Goal: Information Seeking & Learning: Learn about a topic

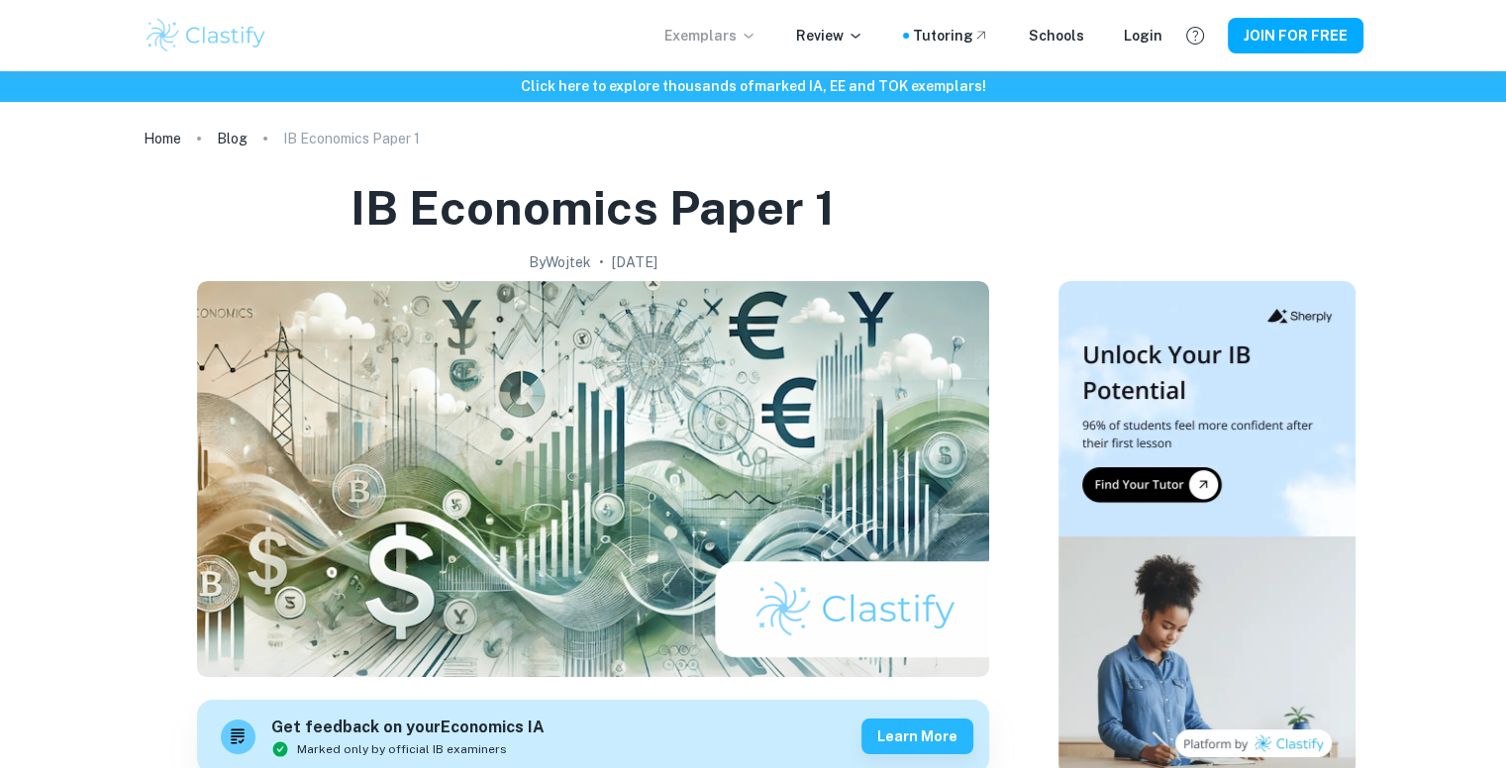
click at [735, 45] on p "Exemplars" at bounding box center [710, 36] width 92 height 22
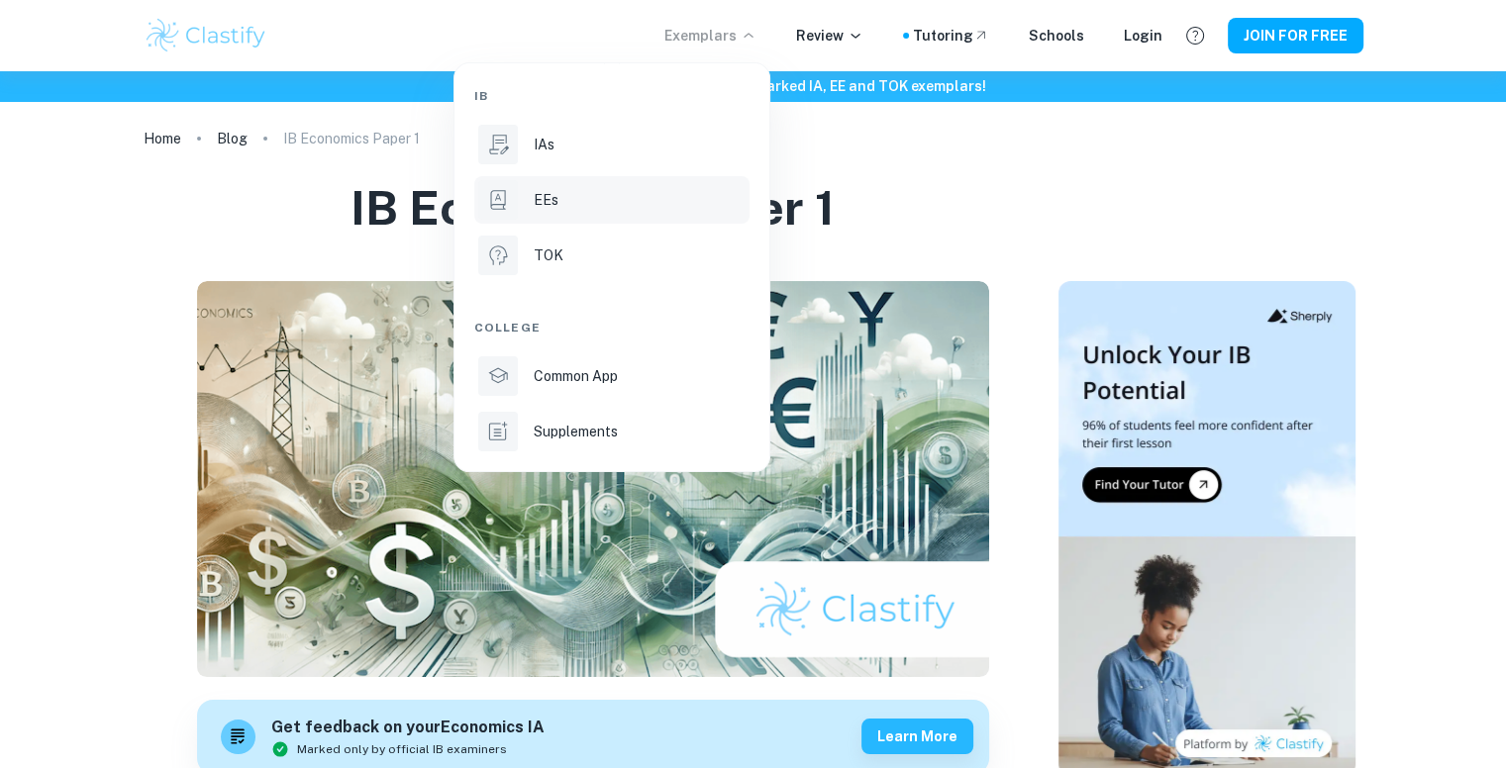
click at [570, 201] on div "EEs" at bounding box center [640, 200] width 212 height 22
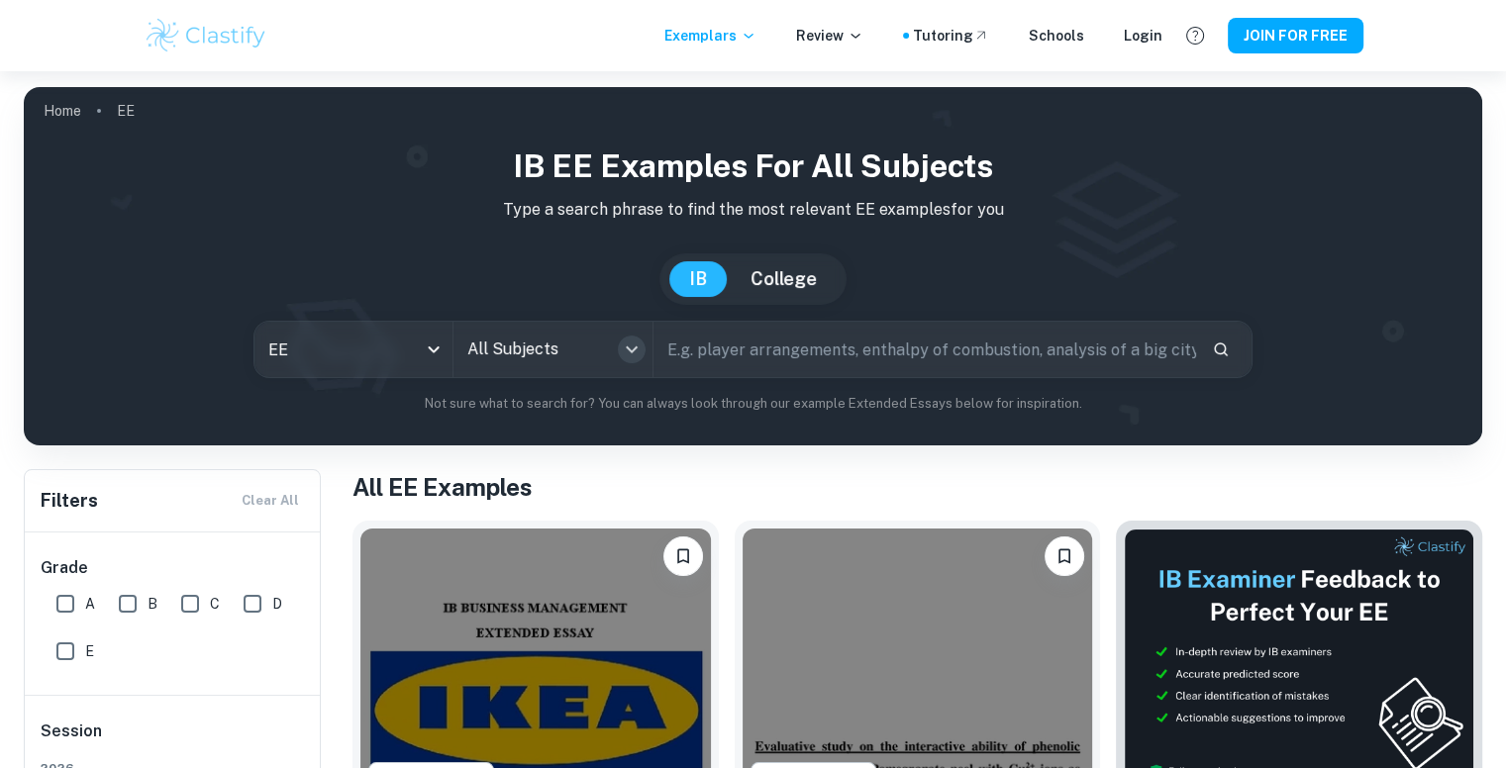
click at [630, 357] on icon "Open" at bounding box center [632, 350] width 24 height 24
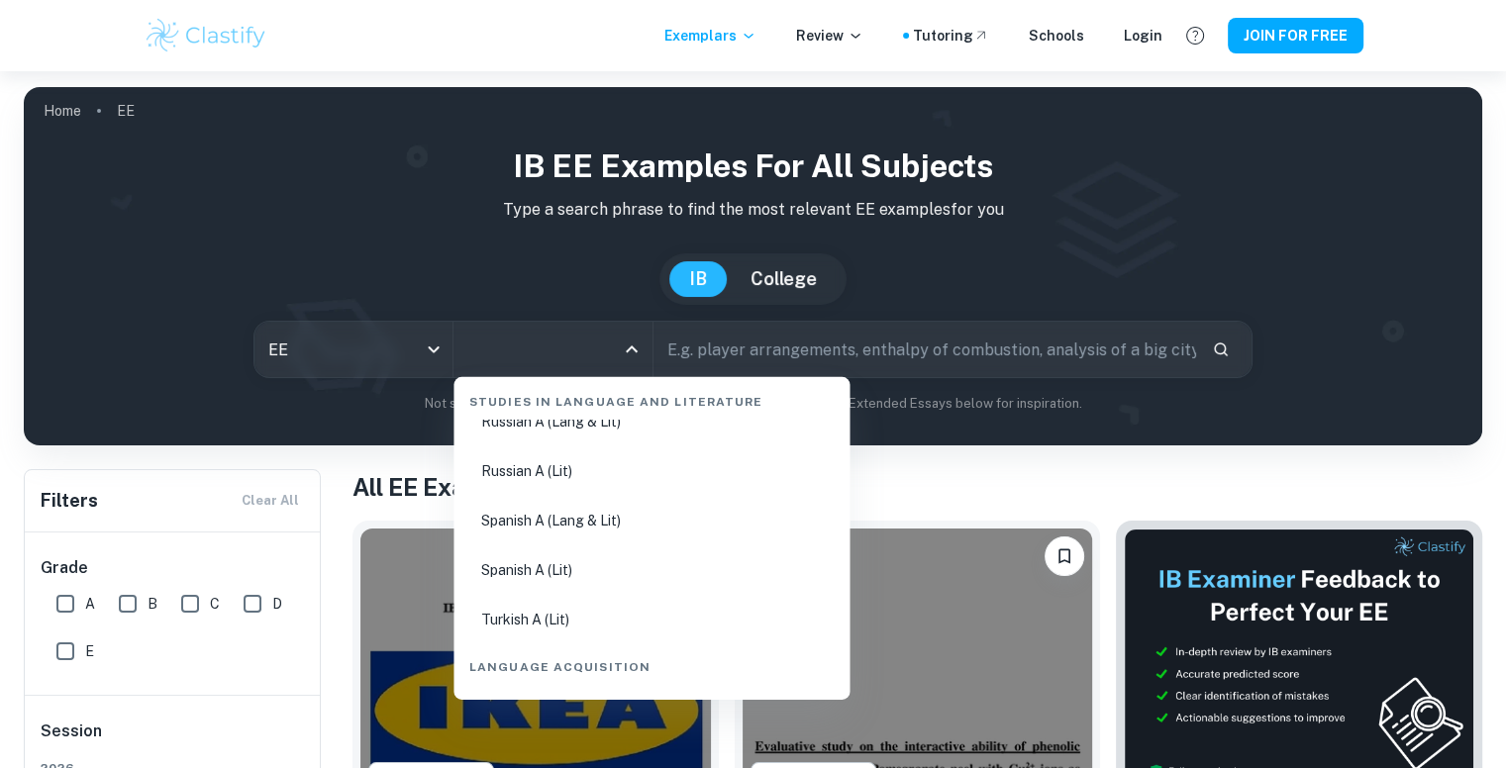
scroll to position [1018, 0]
click at [538, 477] on li "Russian A (Lit)" at bounding box center [651, 472] width 380 height 46
type input "Russian A (Lit)"
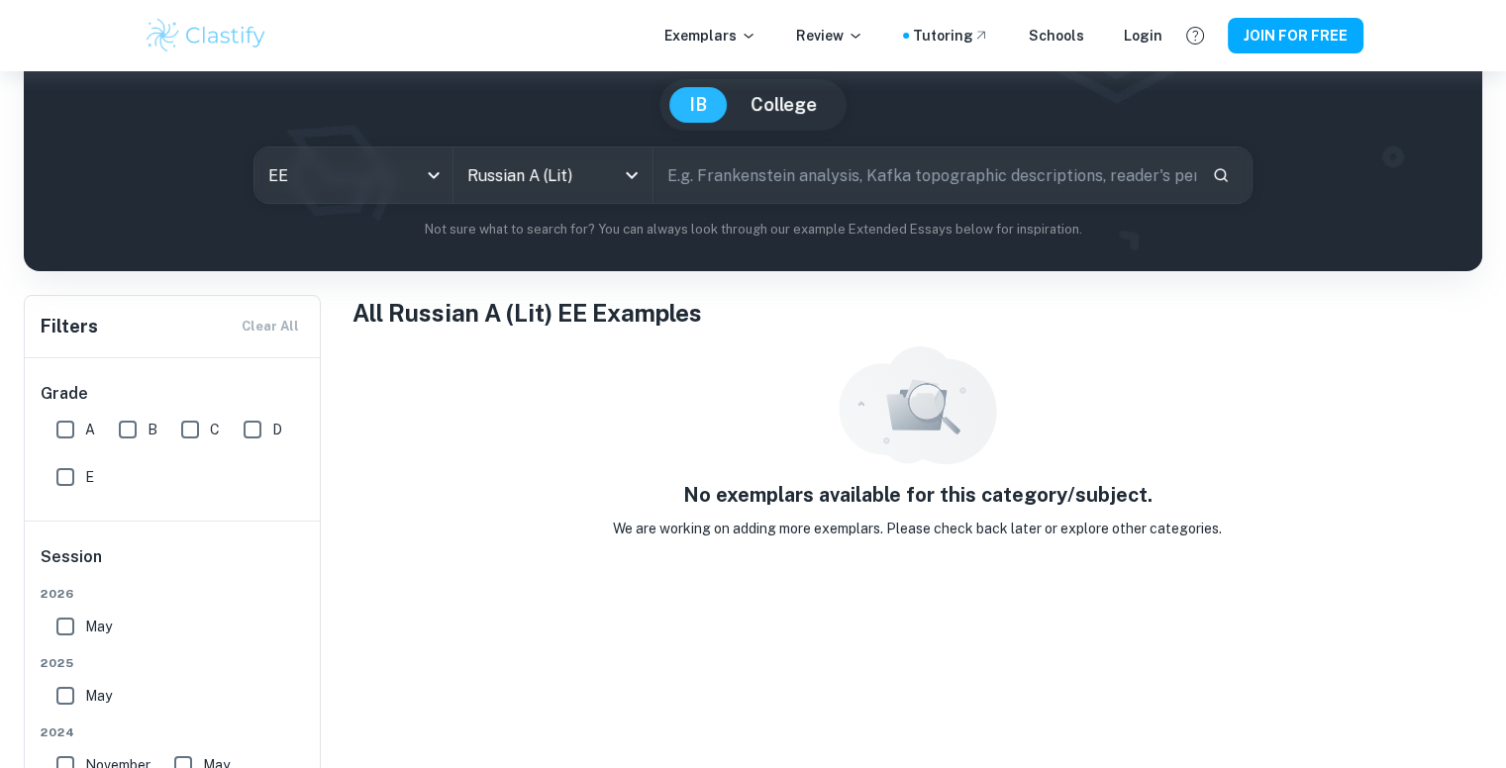
scroll to position [170, 0]
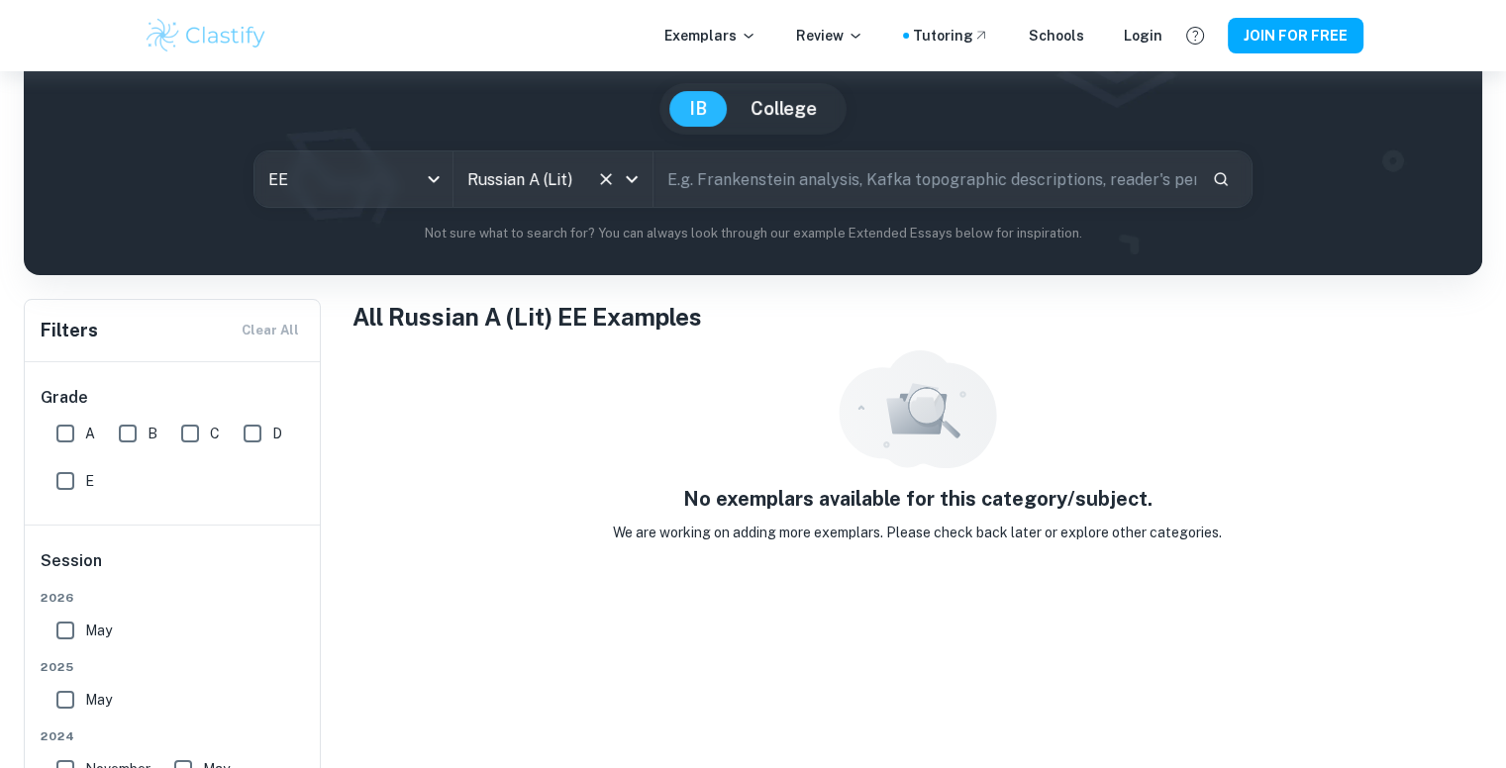
click at [626, 171] on icon "Open" at bounding box center [632, 179] width 24 height 24
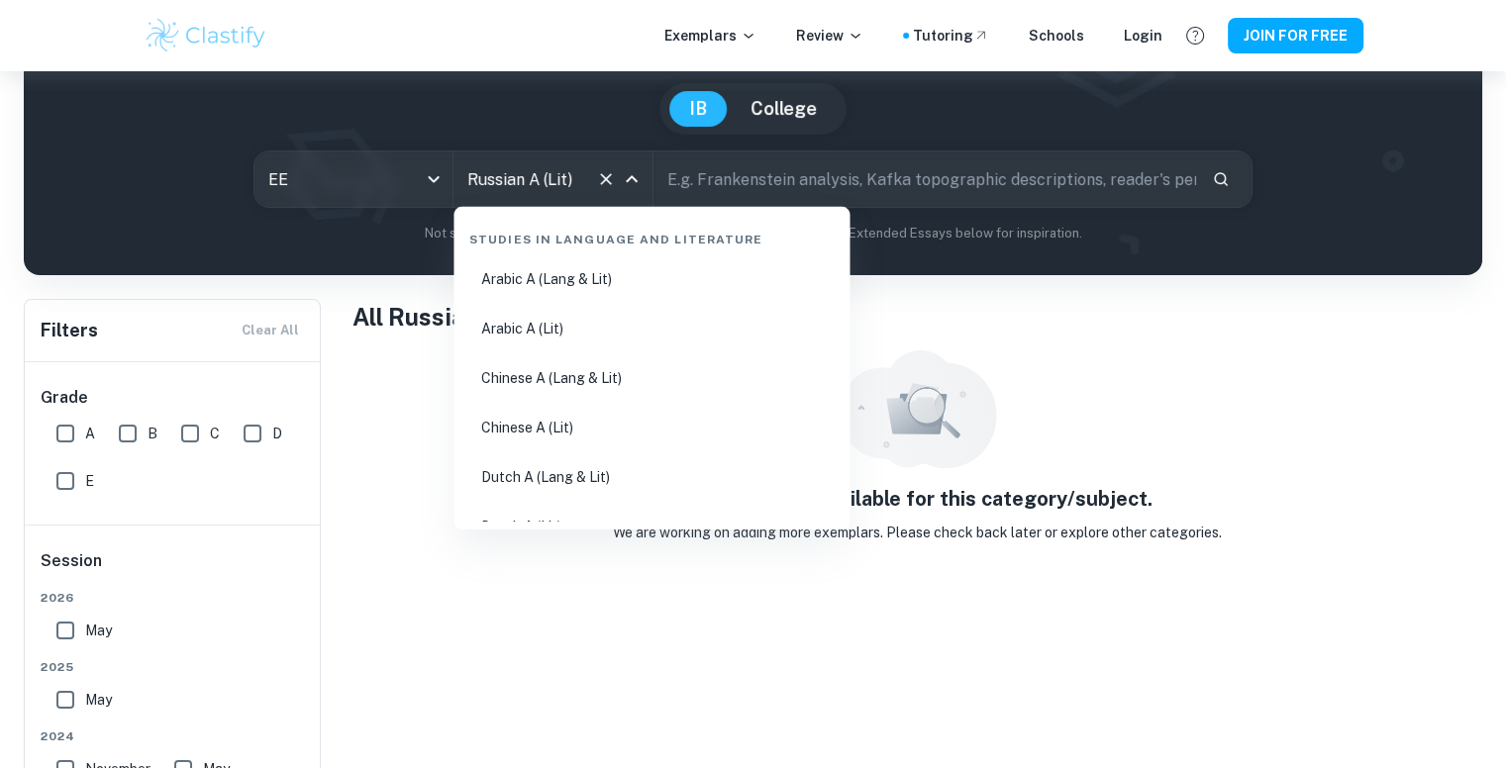
scroll to position [820, 0]
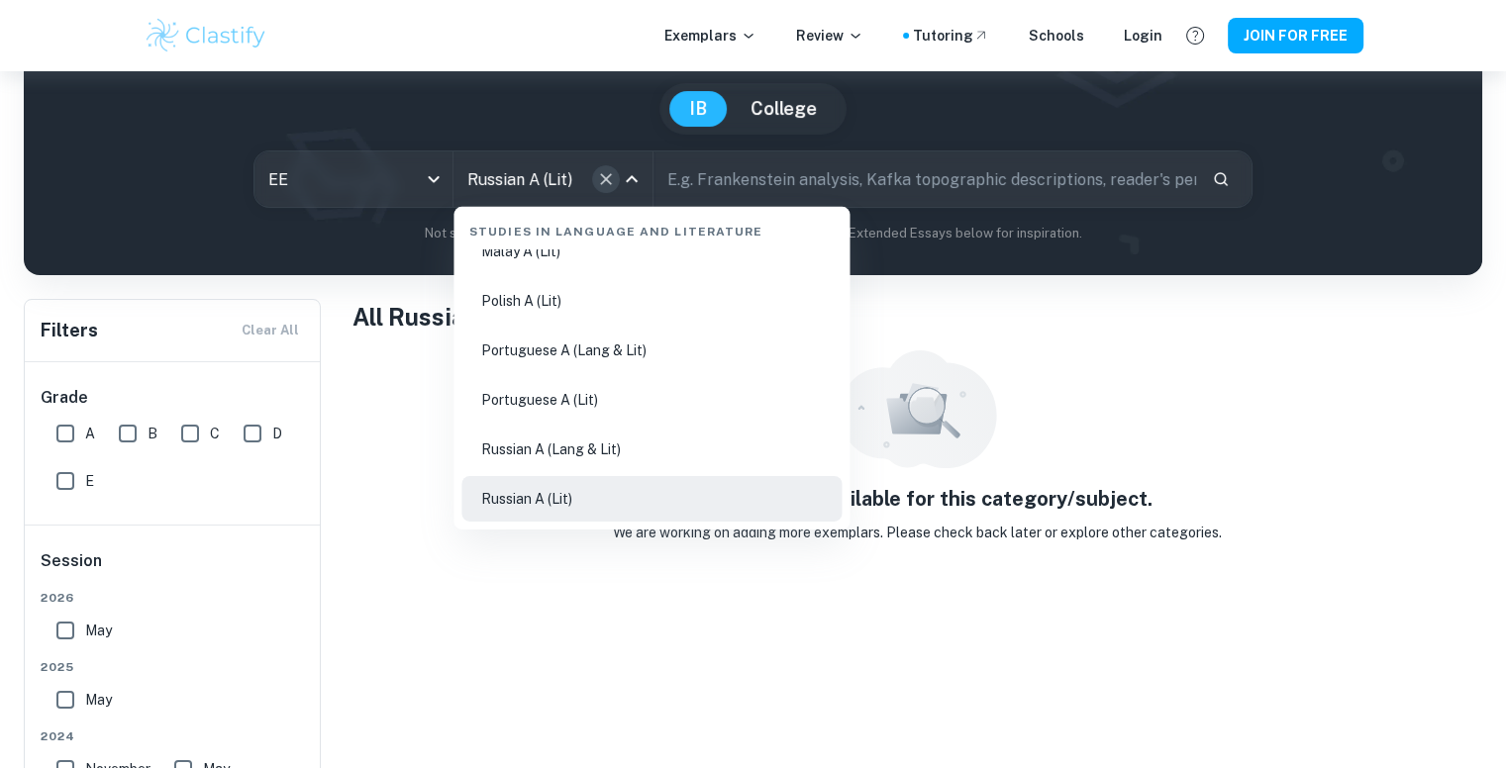
click at [606, 175] on icon "Clear" at bounding box center [606, 179] width 20 height 20
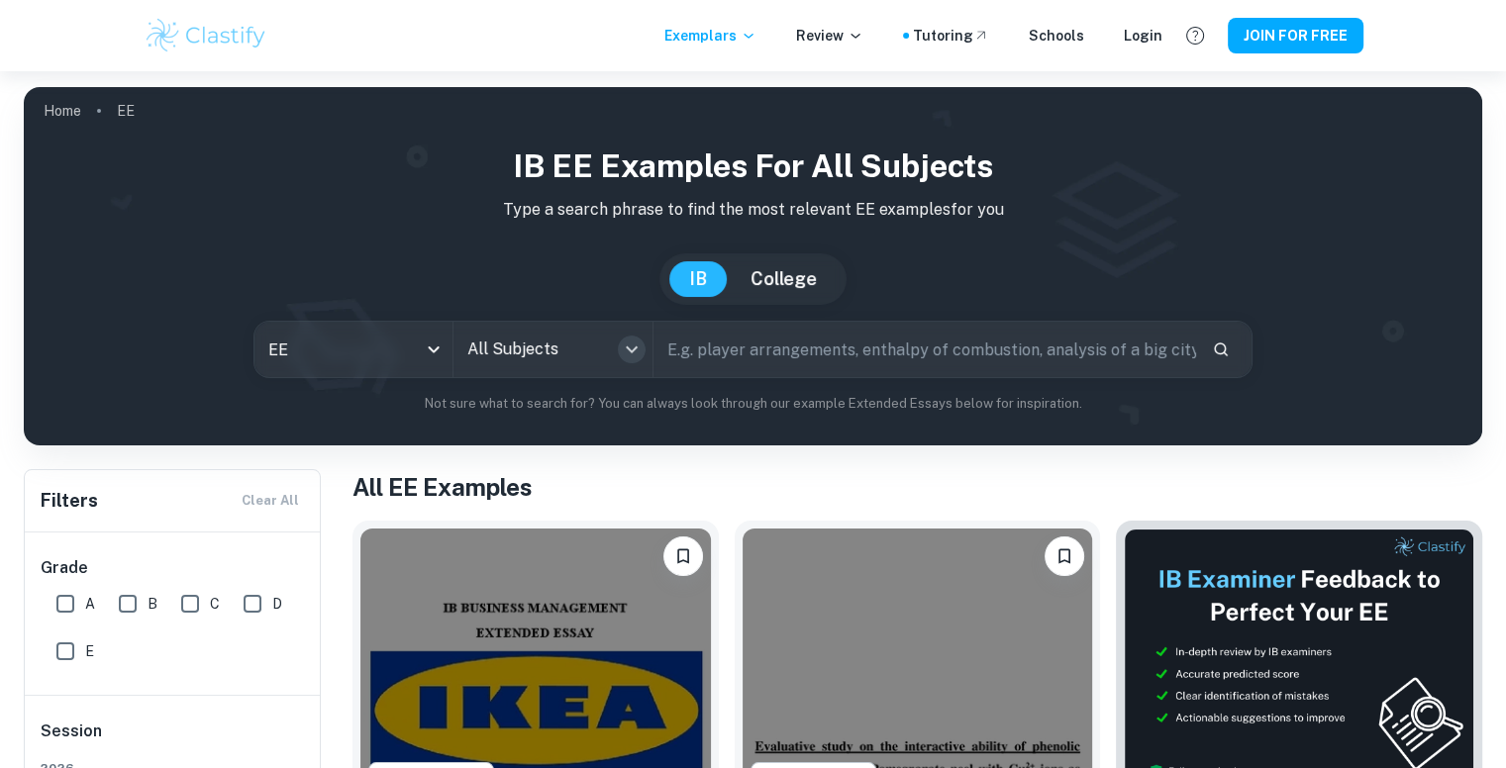
click at [620, 349] on icon "Open" at bounding box center [632, 350] width 24 height 24
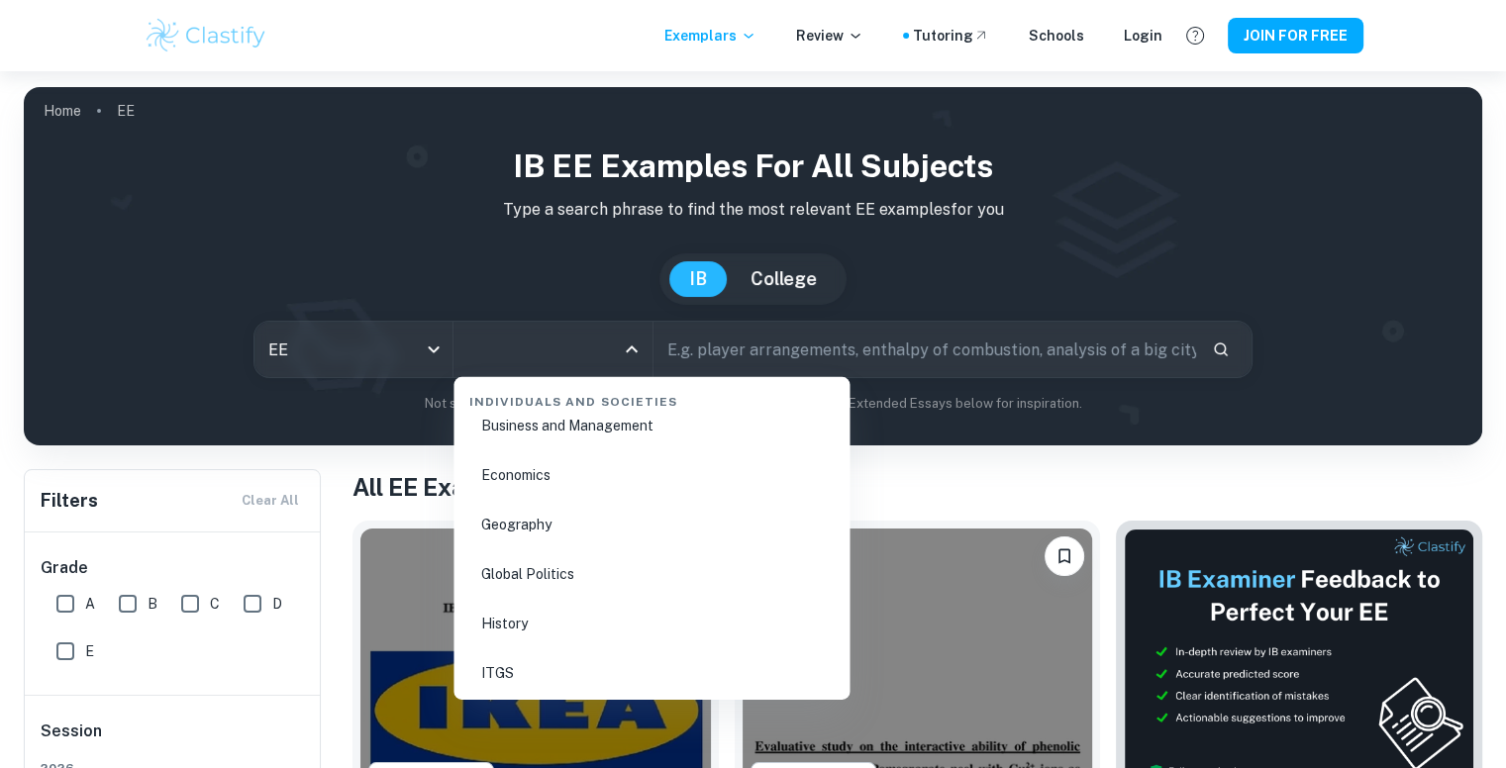
scroll to position [2377, 0]
click at [539, 479] on li "Economics" at bounding box center [651, 476] width 380 height 46
type input "Economics"
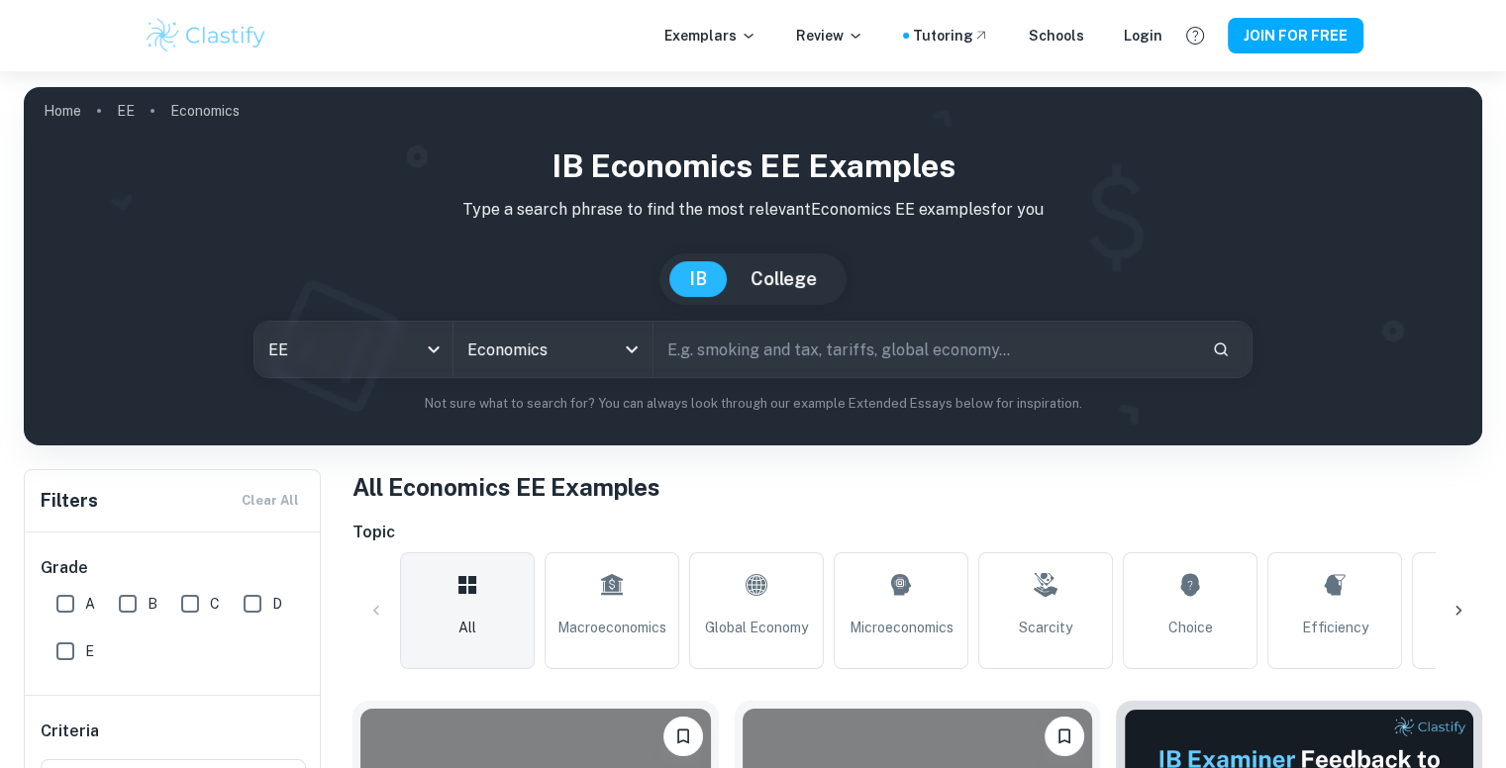
click at [1432, 492] on h1 "All Economics EE Examples" at bounding box center [918, 487] width 1130 height 36
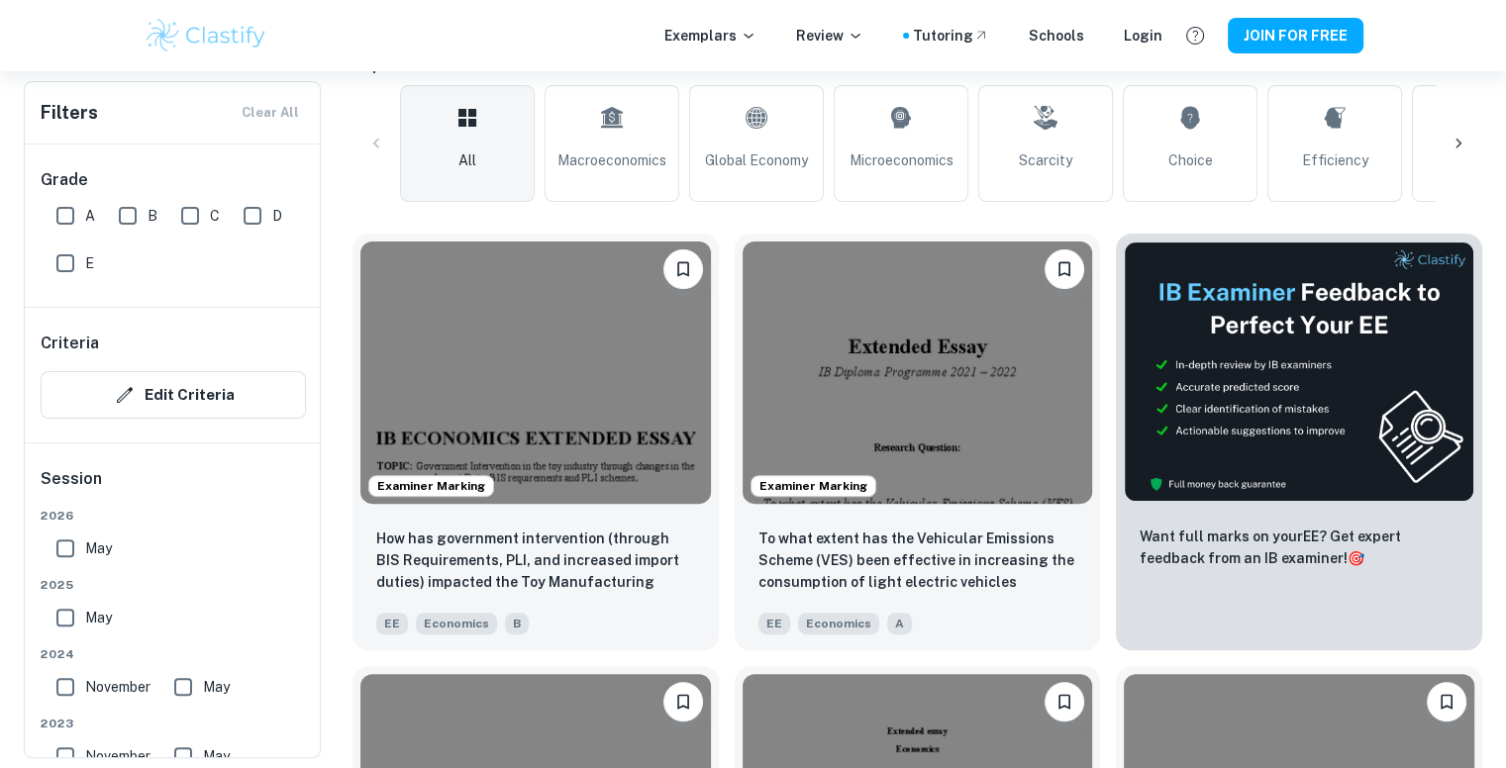
scroll to position [769, 0]
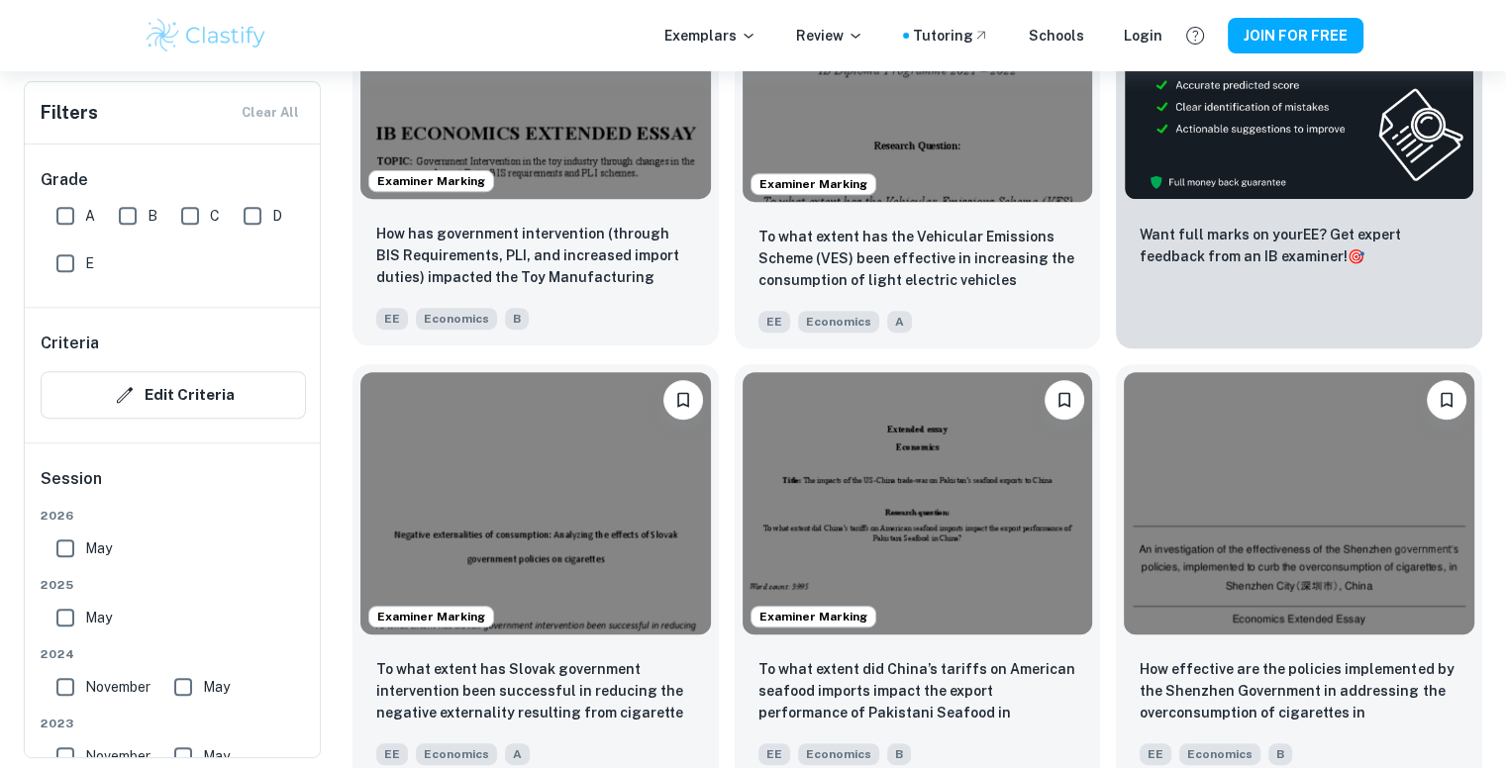
click at [616, 203] on div "Examiner Marking" at bounding box center [536, 68] width 366 height 278
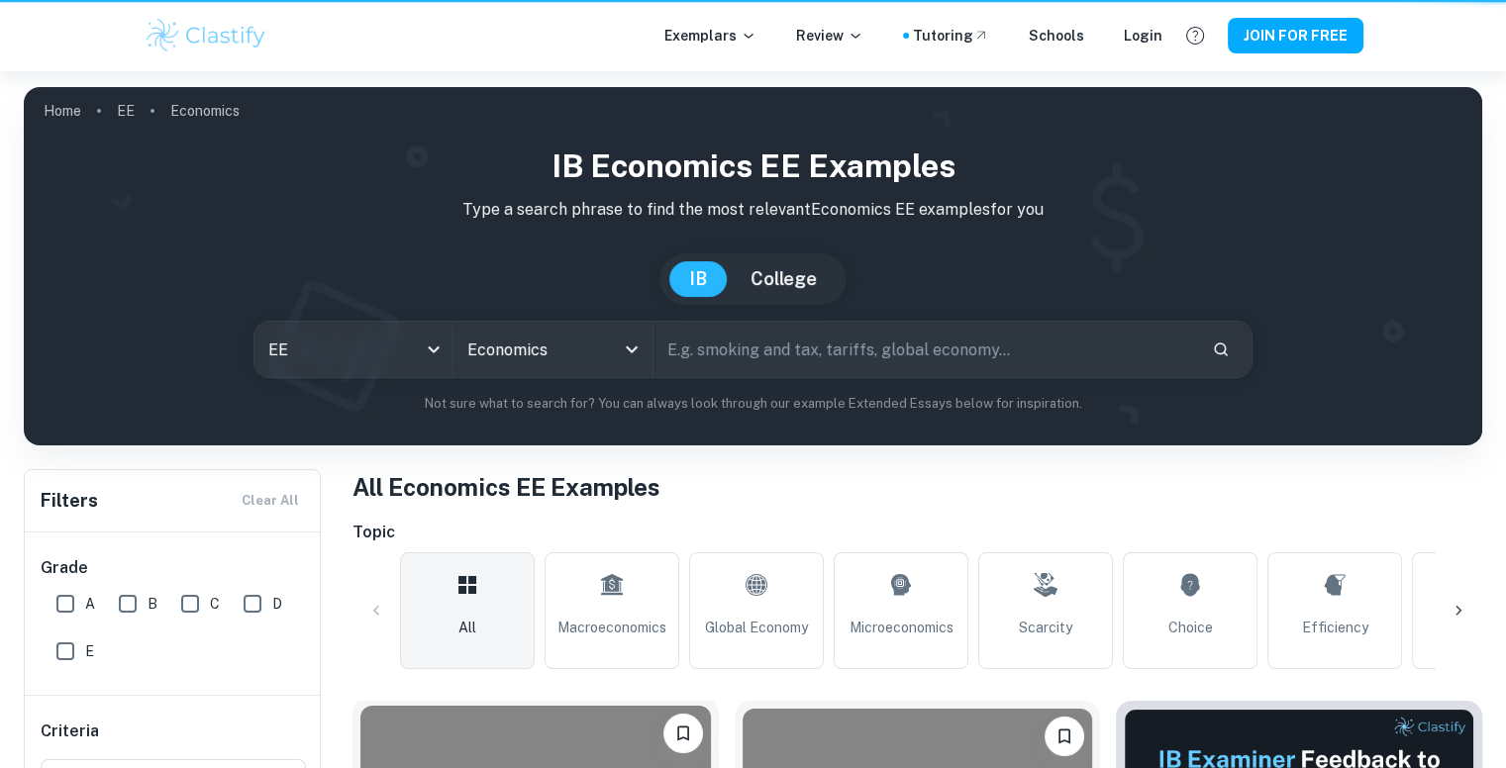
scroll to position [769, 0]
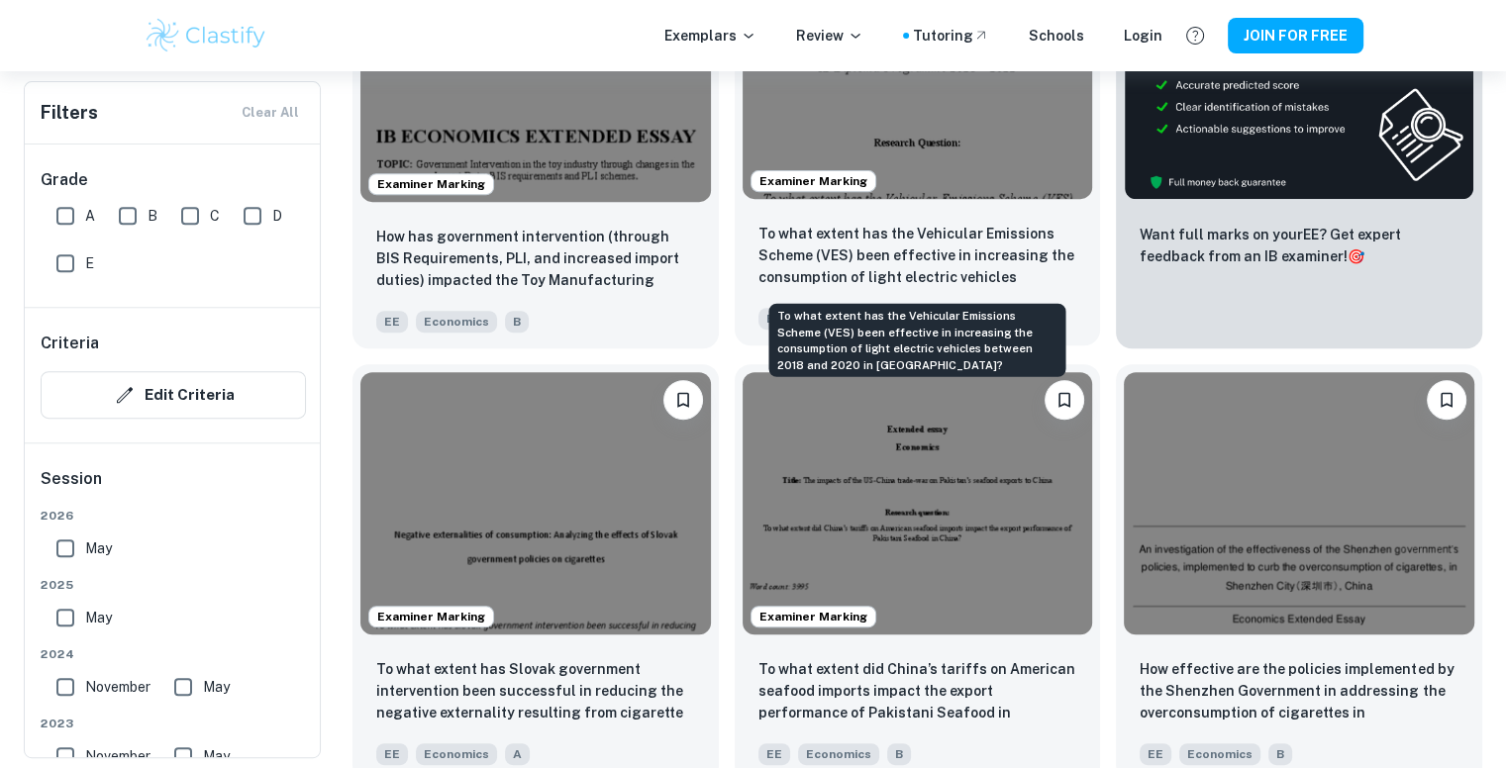
click at [841, 259] on p "To what extent has the Vehicular Emissions Scheme (VES) been effective in incre…" at bounding box center [918, 256] width 319 height 67
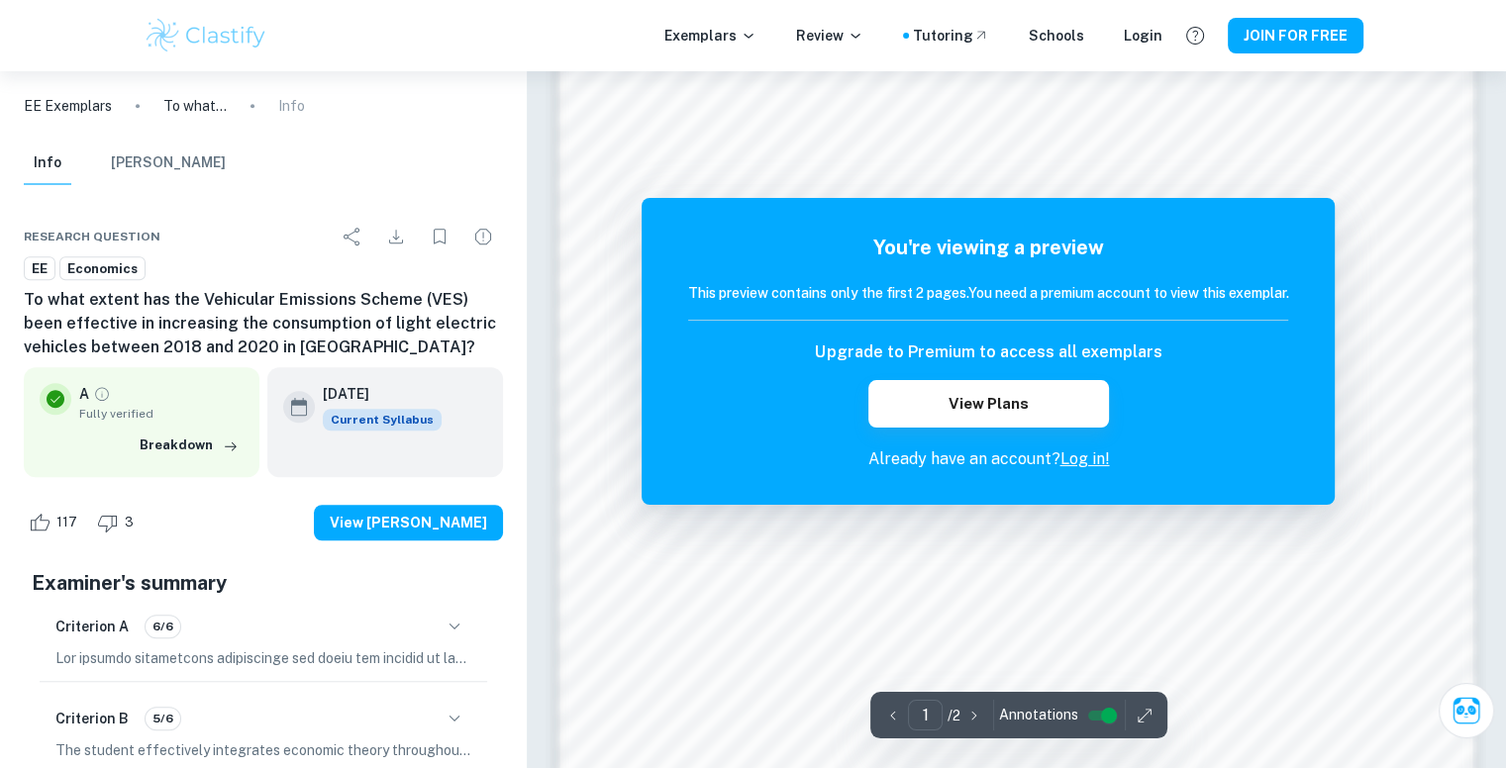
scroll to position [1525, 0]
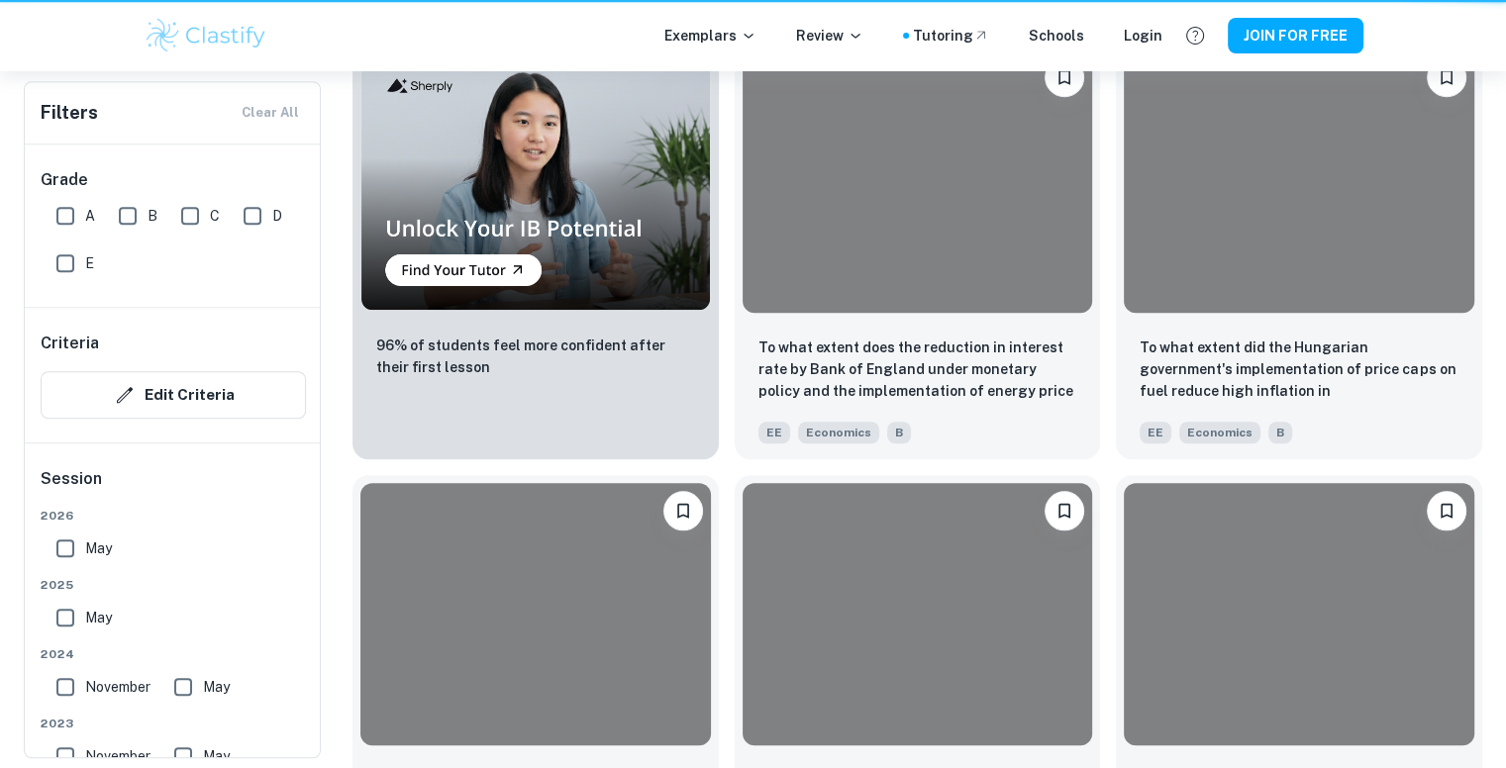
scroll to position [769, 0]
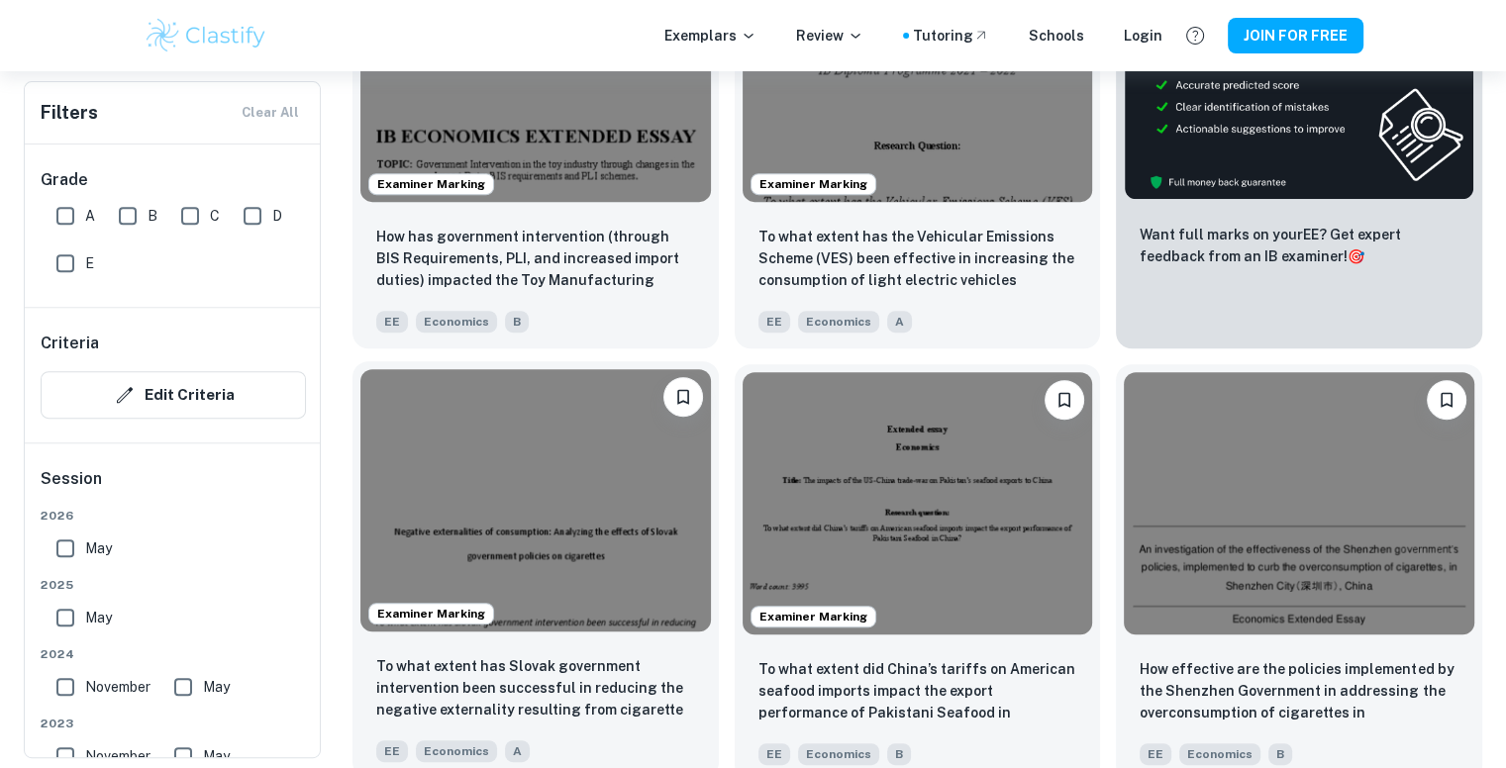
drag, startPoint x: 594, startPoint y: 609, endPoint x: 490, endPoint y: 673, distance: 122.3
click at [490, 673] on p "To what extent has Slovak government intervention been successful in reducing t…" at bounding box center [535, 689] width 319 height 67
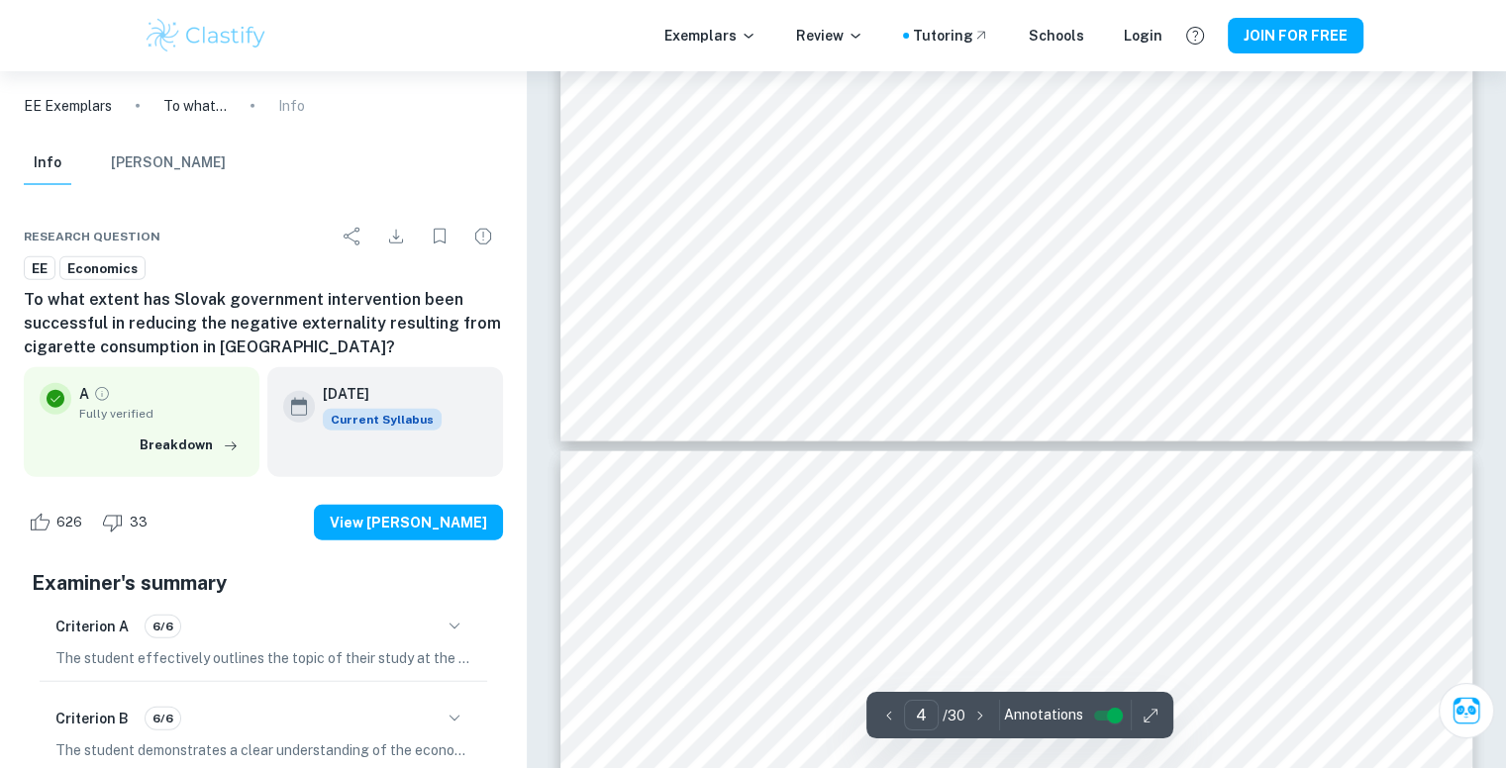
scroll to position [4719, 0]
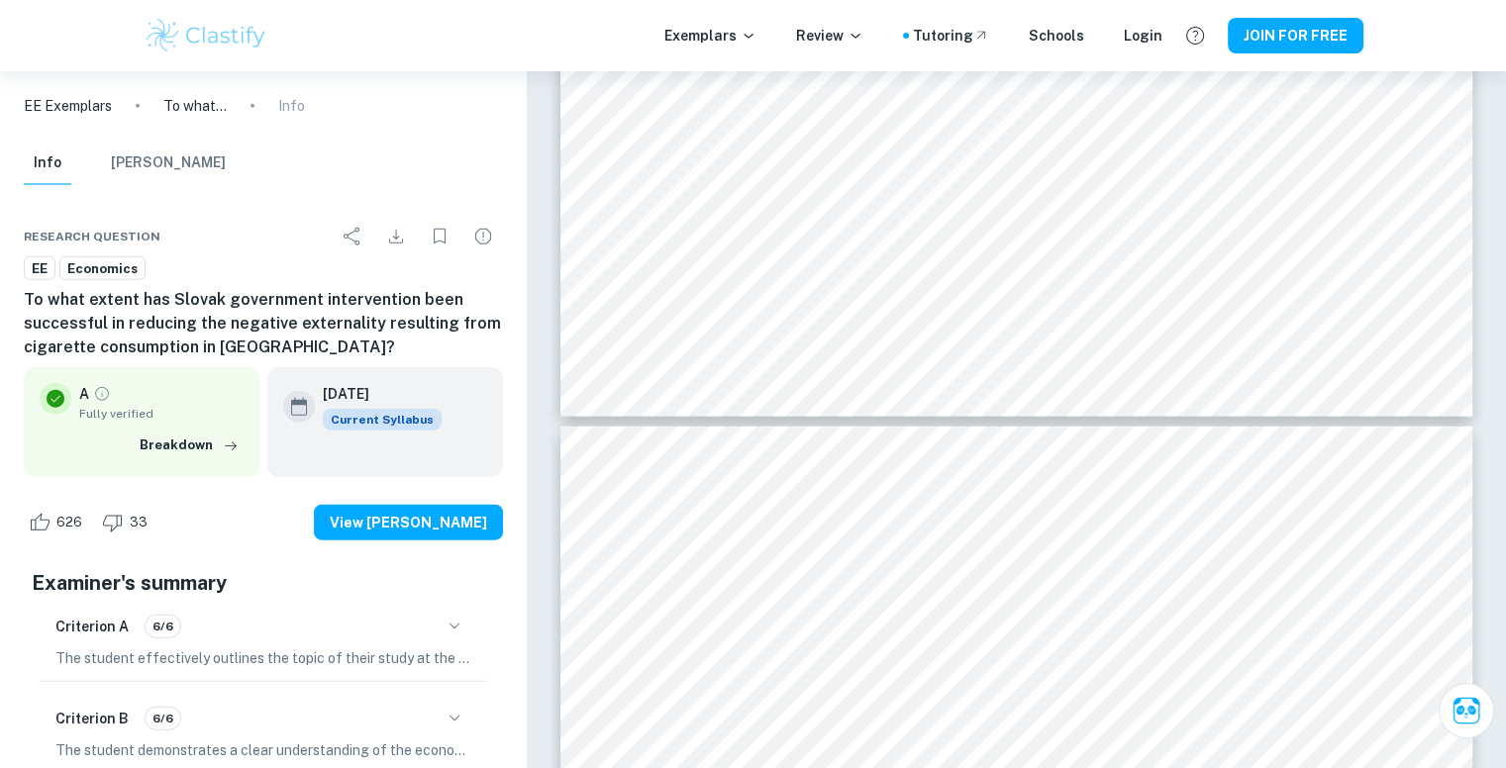
type input "5"
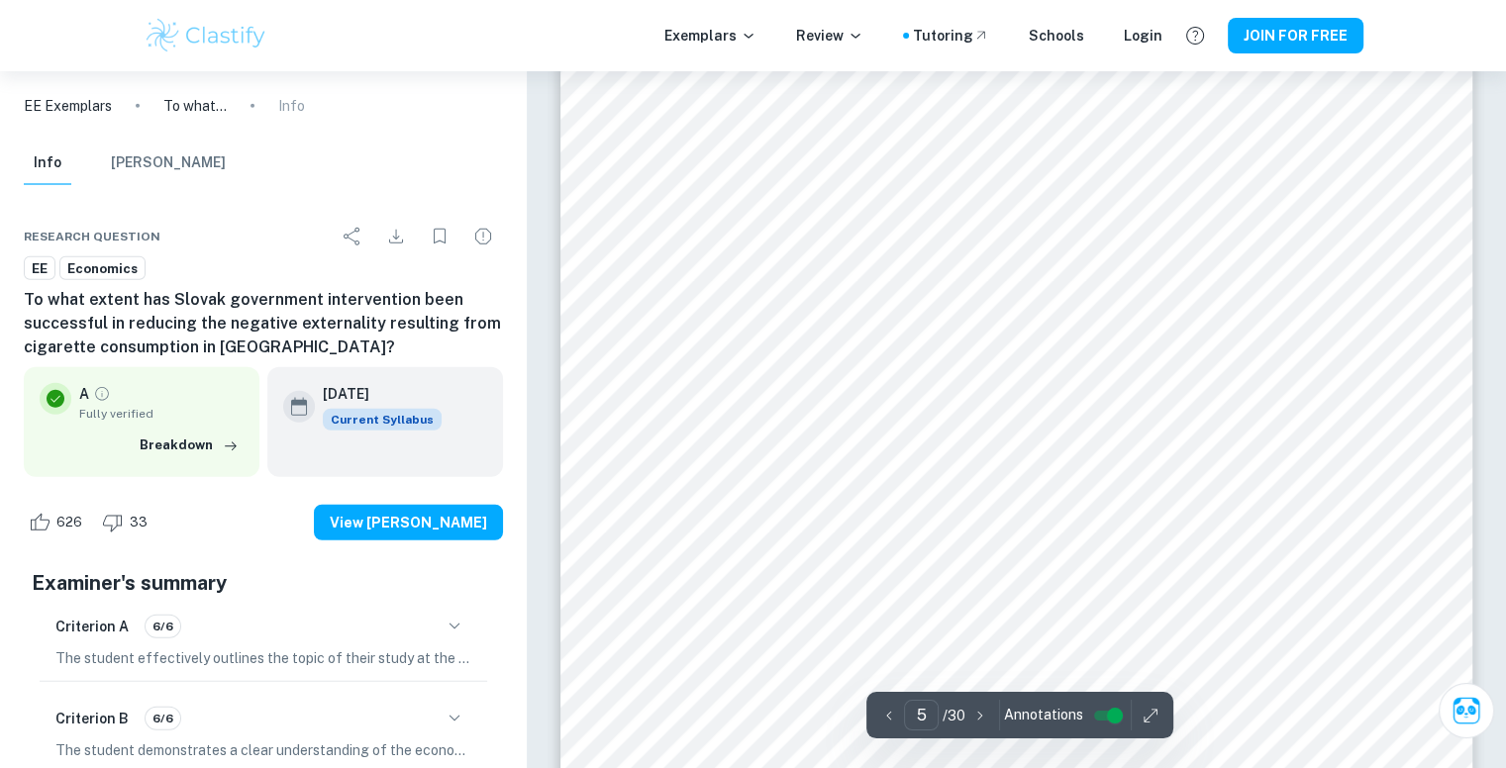
scroll to position [5356, 0]
